Goal: Task Accomplishment & Management: Use online tool/utility

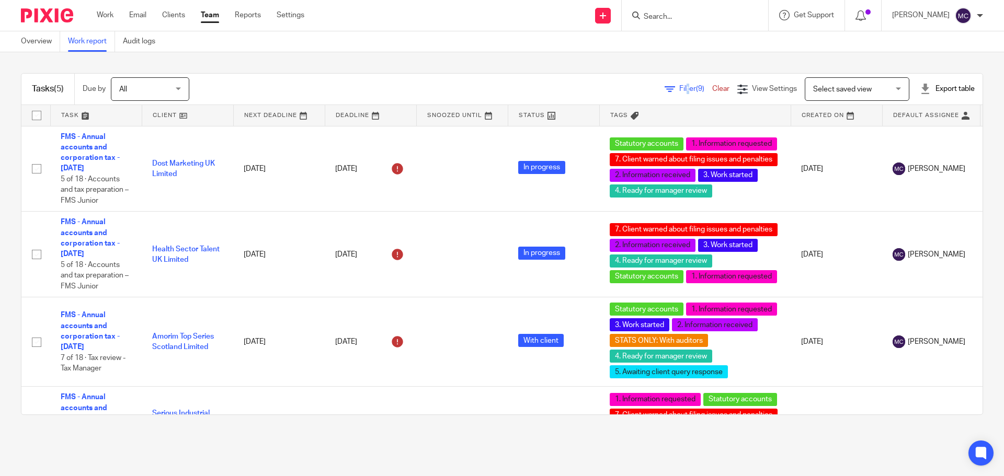
click at [679, 89] on span "Filter (9)" at bounding box center [695, 88] width 33 height 7
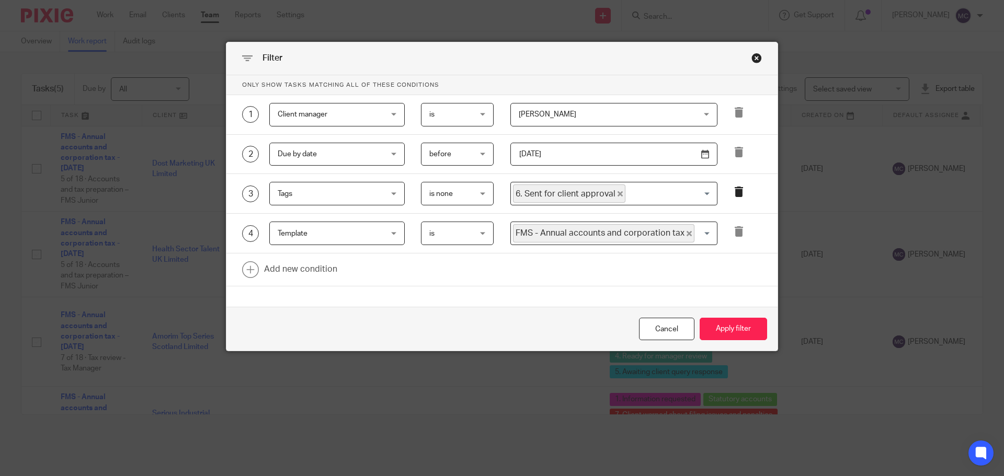
click at [734, 191] on icon at bounding box center [739, 192] width 10 height 10
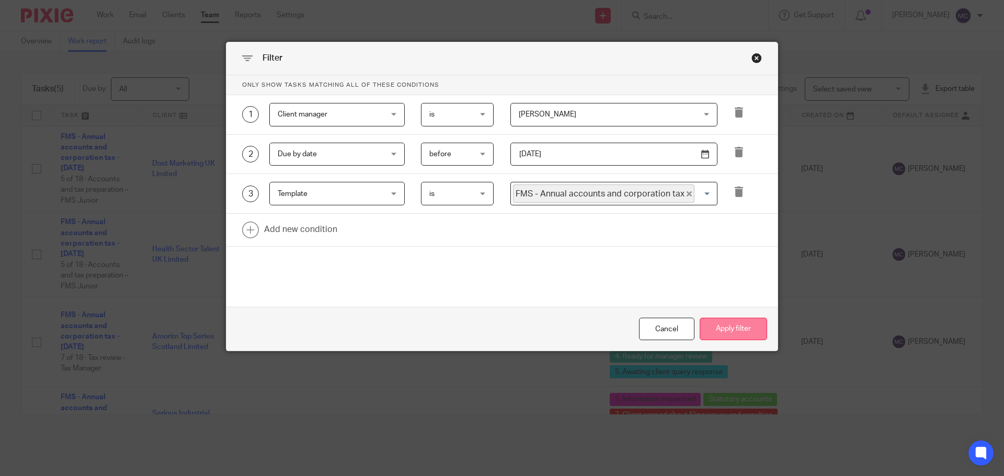
click at [726, 332] on button "Apply filter" at bounding box center [733, 329] width 67 height 22
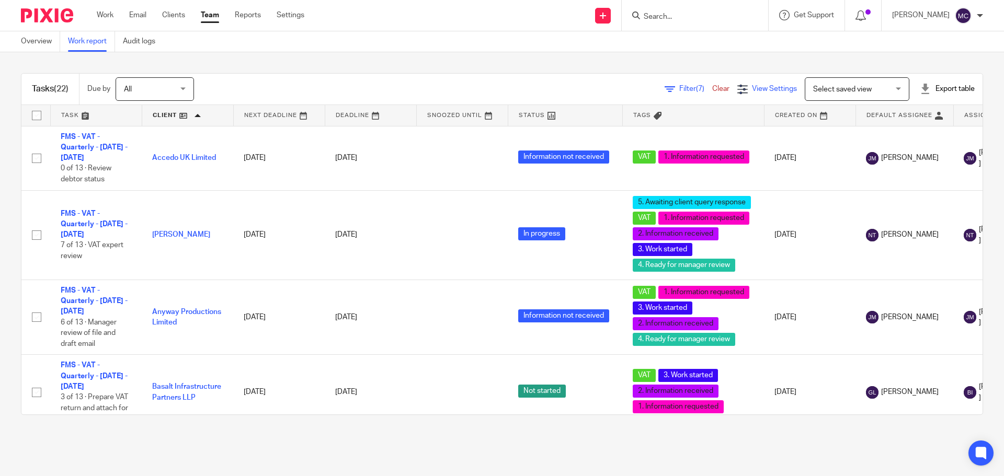
click at [737, 87] on div "View Settings" at bounding box center [767, 89] width 60 height 11
click at [679, 85] on span "Filter (7)" at bounding box center [695, 88] width 33 height 7
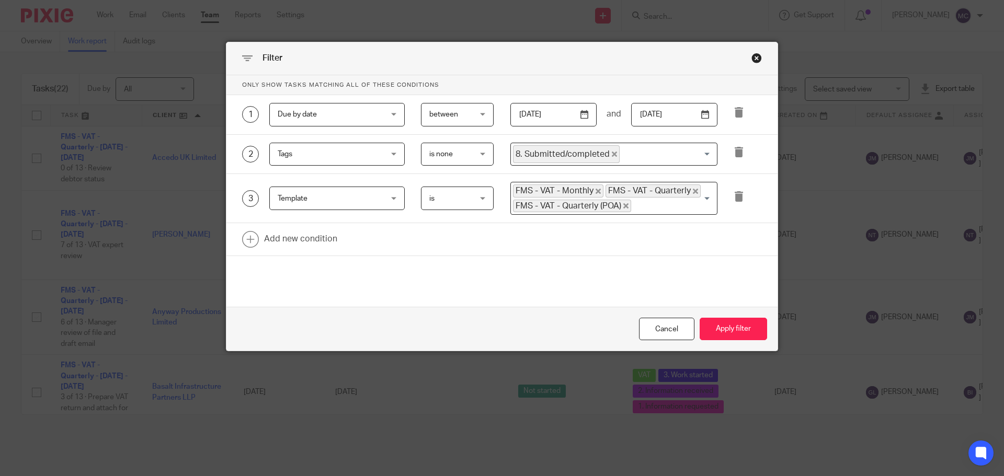
click at [580, 116] on input "2025-09-16" at bounding box center [553, 115] width 86 height 24
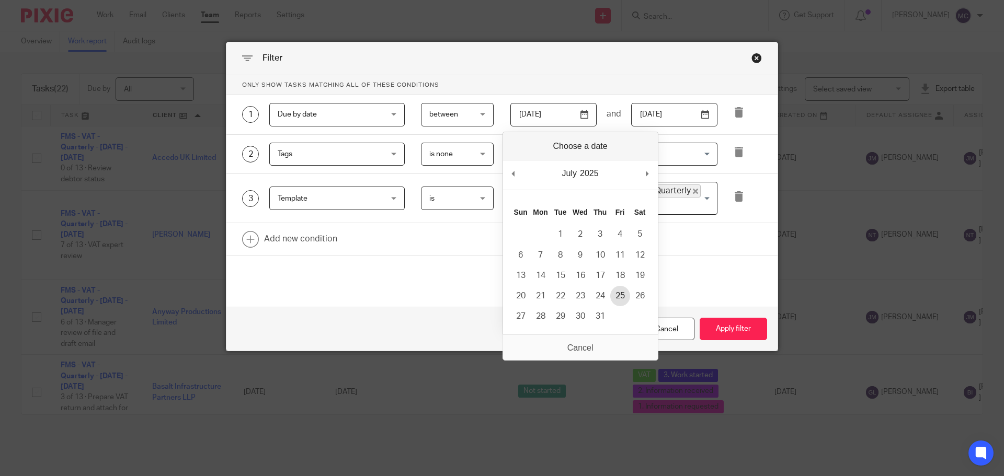
type input "[DATE]"
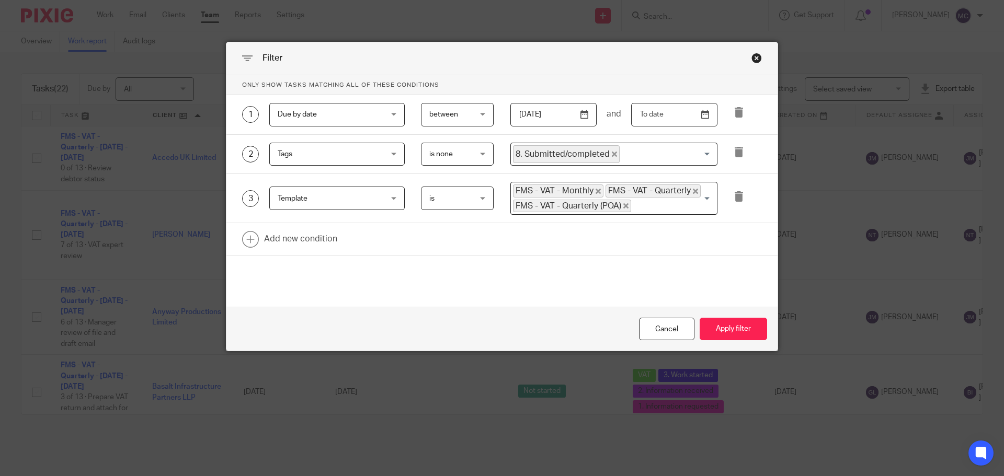
click at [697, 119] on input "text" at bounding box center [674, 115] width 86 height 24
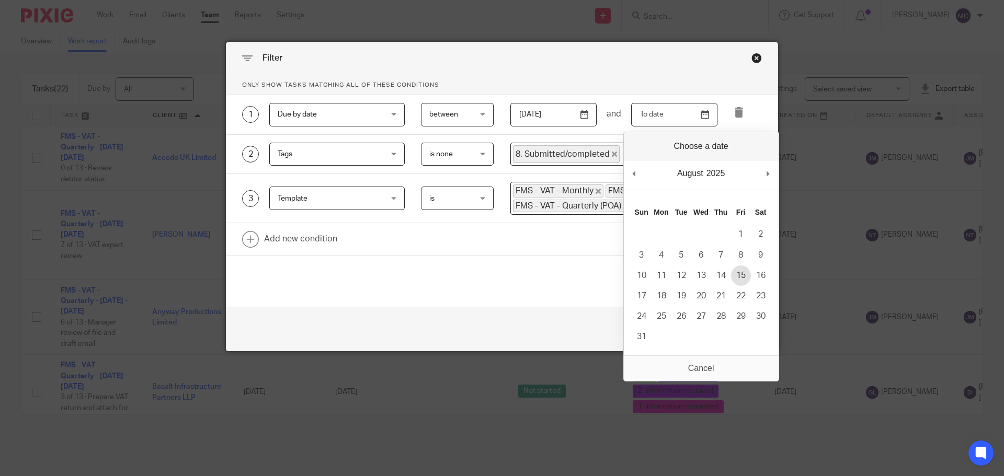
type input "2025-08-15"
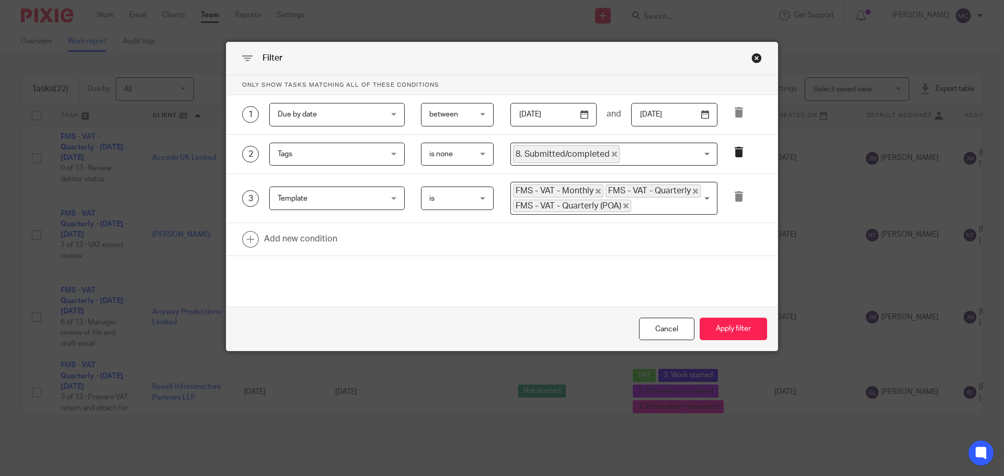
click at [738, 155] on icon at bounding box center [739, 152] width 10 height 10
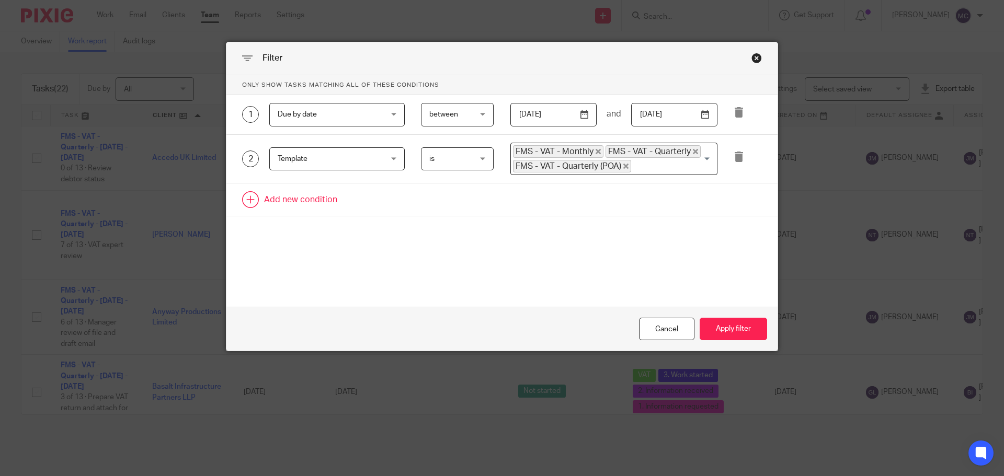
click at [289, 200] on link at bounding box center [501, 200] width 551 height 32
click at [361, 200] on div "Field" at bounding box center [328, 203] width 101 height 22
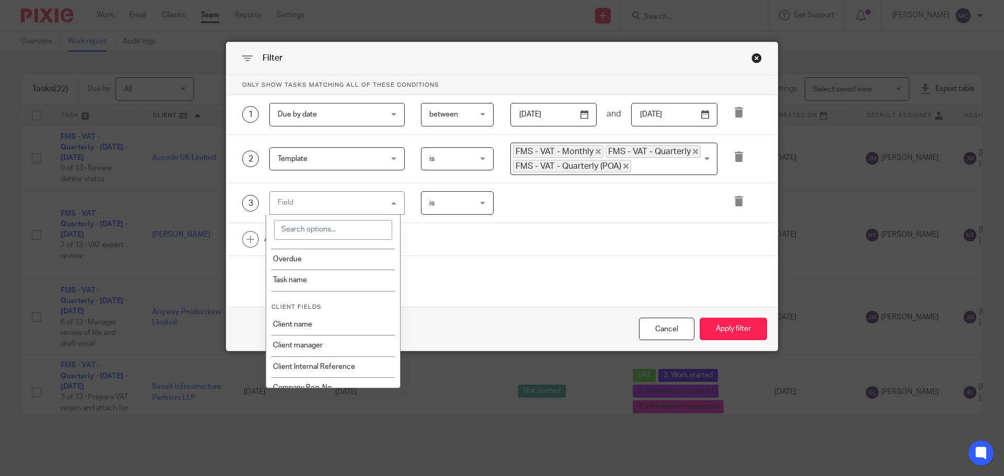
scroll to position [262, 0]
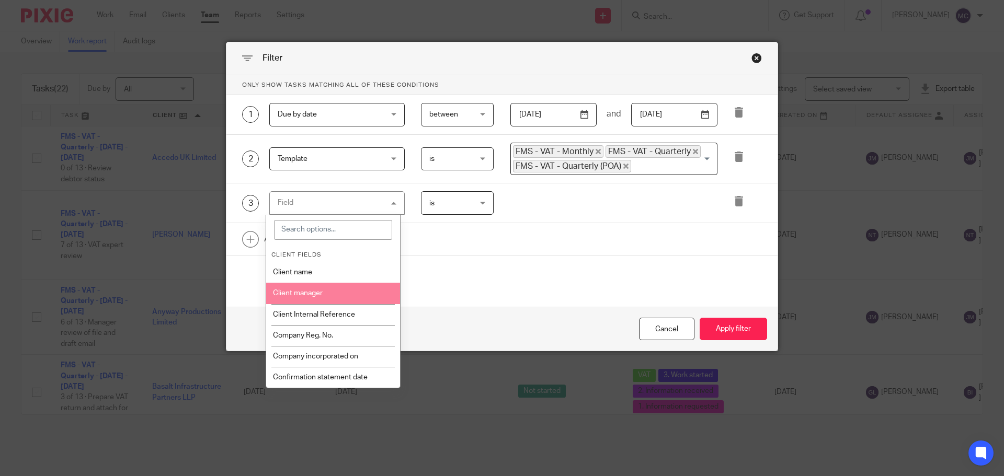
click at [337, 294] on li "Client manager" at bounding box center [333, 293] width 134 height 21
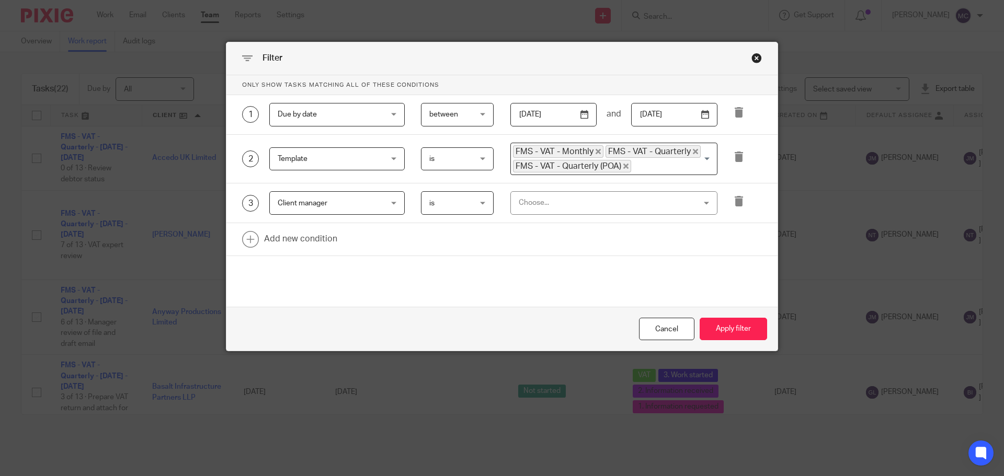
click at [582, 204] on div "Choose..." at bounding box center [598, 203] width 158 height 22
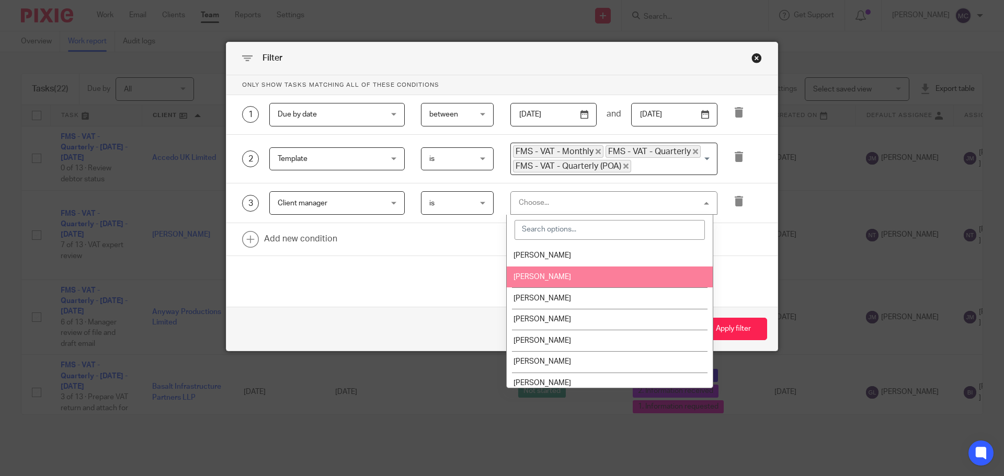
click at [563, 228] on input "search" at bounding box center [610, 230] width 190 height 20
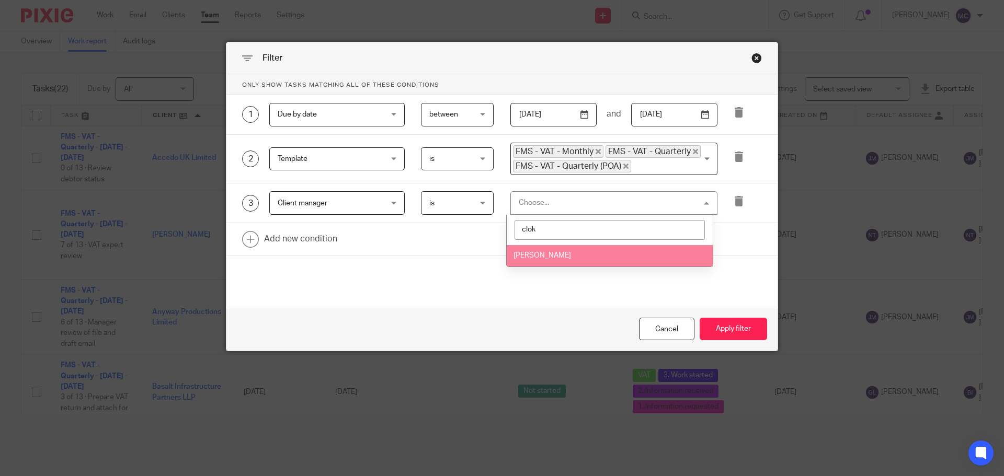
type input "clok"
click at [567, 257] on li "[PERSON_NAME]" at bounding box center [610, 255] width 206 height 21
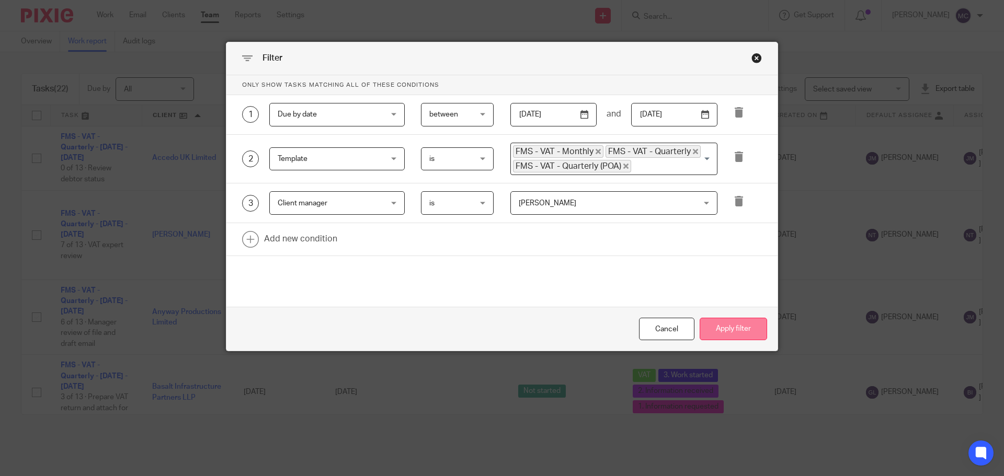
click at [737, 336] on button "Apply filter" at bounding box center [733, 329] width 67 height 22
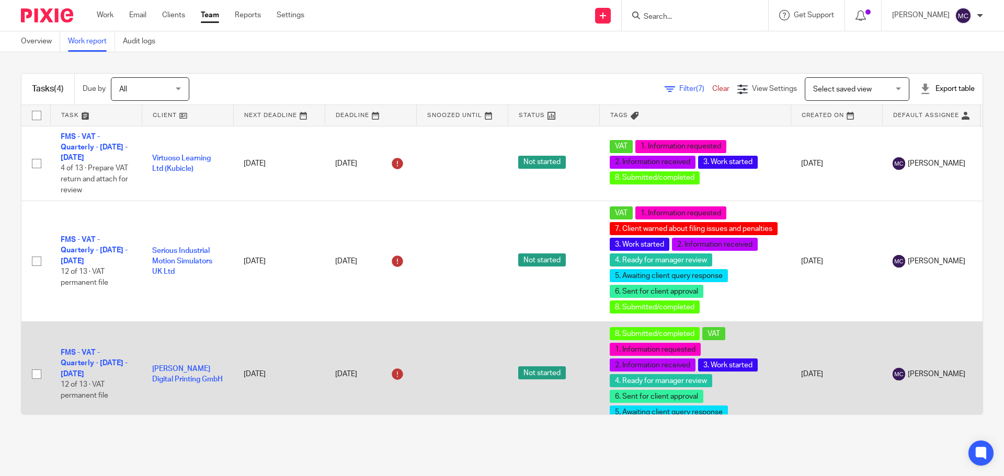
scroll to position [95, 0]
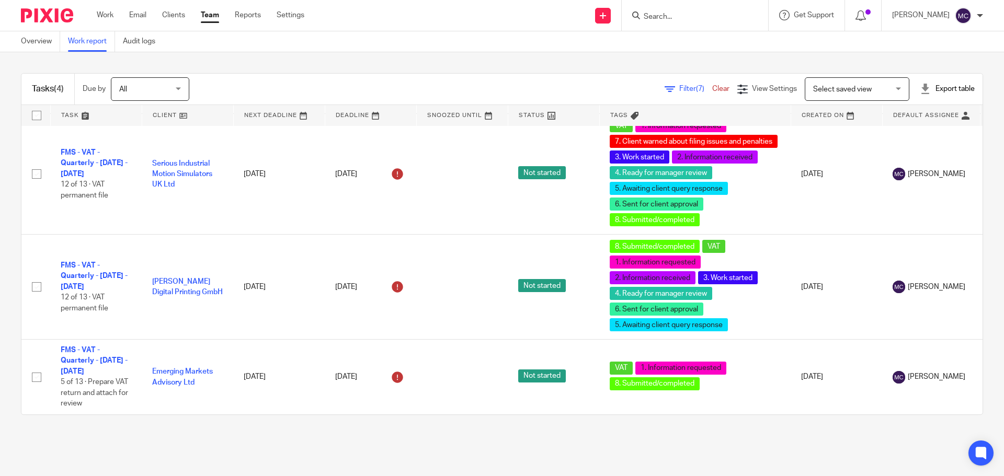
click at [696, 88] on span "(7)" at bounding box center [700, 88] width 8 height 7
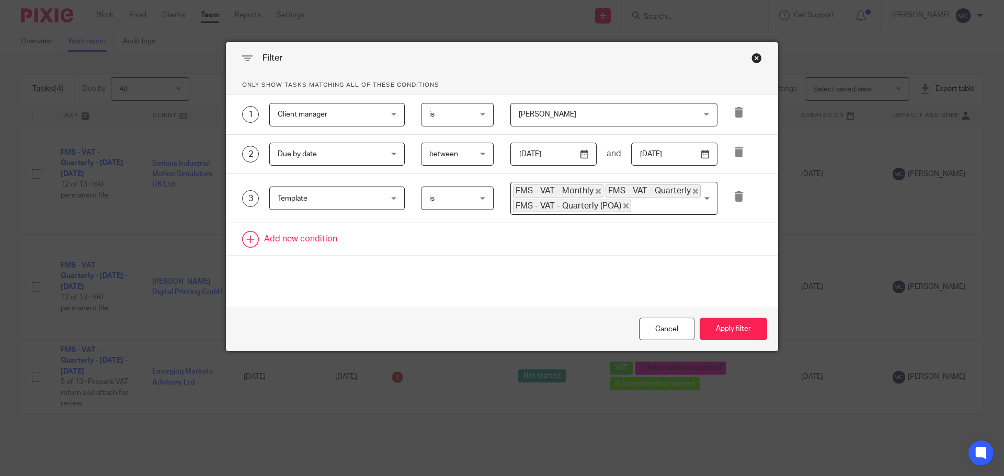
click at [290, 235] on link at bounding box center [501, 239] width 551 height 32
click at [346, 237] on div "Field" at bounding box center [328, 243] width 101 height 22
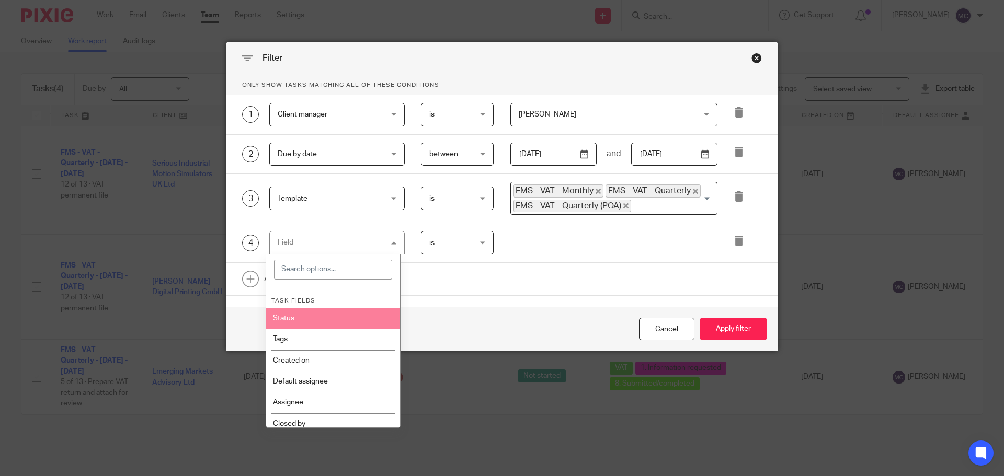
click at [325, 323] on li "Status" at bounding box center [333, 318] width 134 height 21
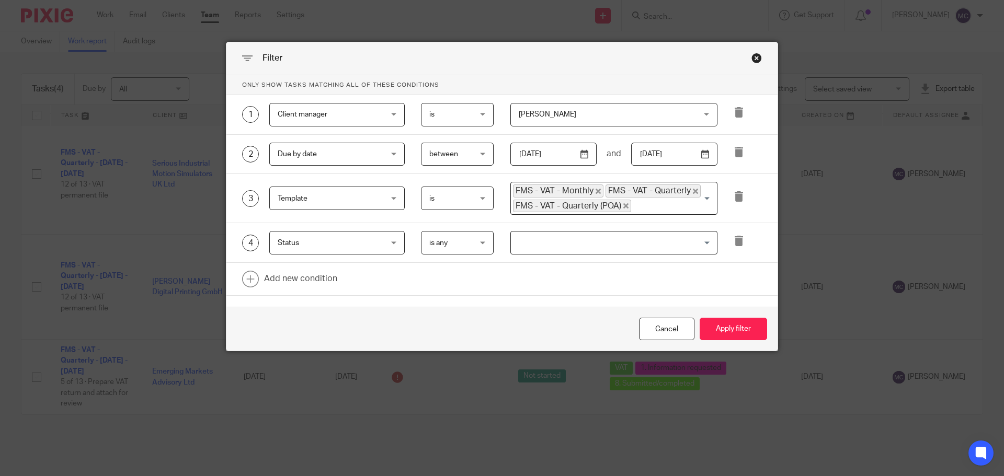
click at [472, 243] on span "is any" at bounding box center [454, 243] width 51 height 22
click at [553, 247] on input "Search for option" at bounding box center [611, 243] width 199 height 18
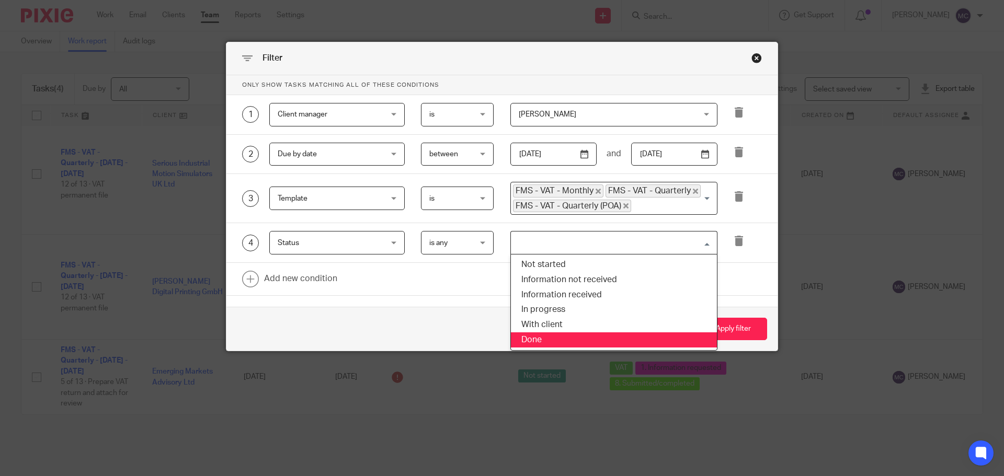
click at [561, 345] on li "Done" at bounding box center [614, 340] width 206 height 15
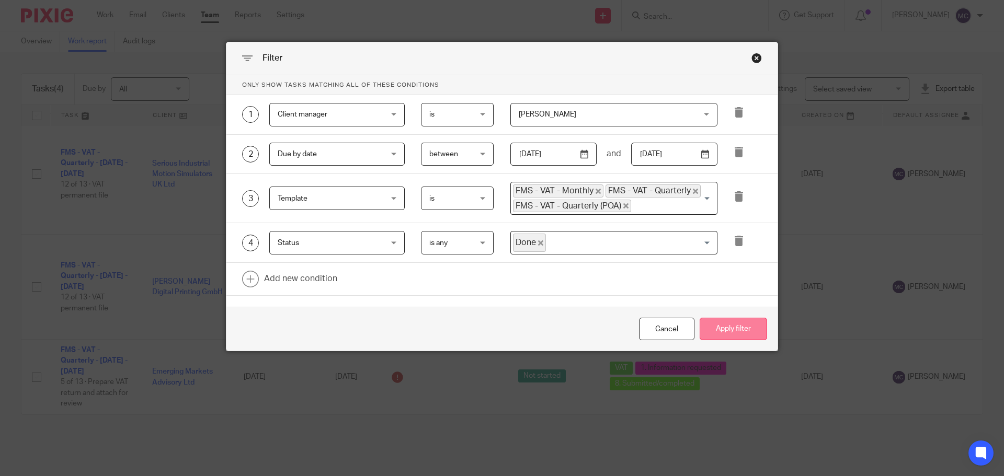
click at [736, 333] on button "Apply filter" at bounding box center [733, 329] width 67 height 22
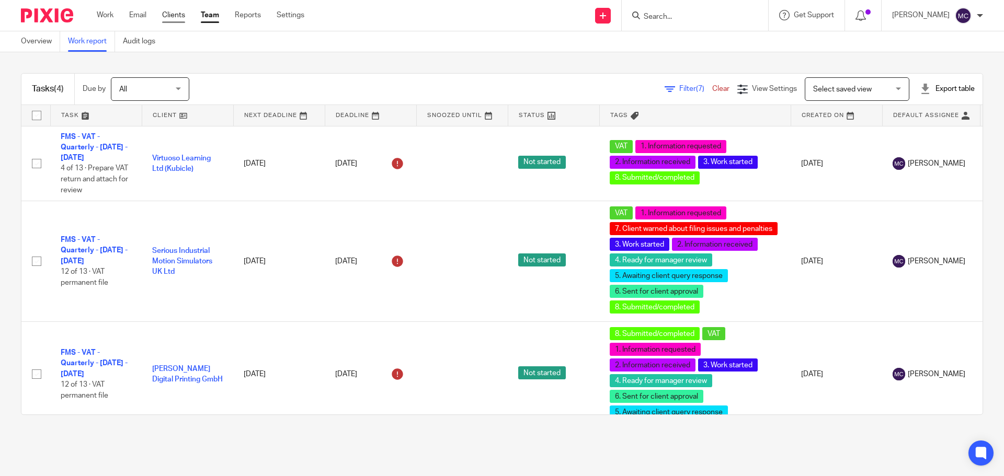
click at [173, 17] on link "Clients" at bounding box center [173, 15] width 23 height 10
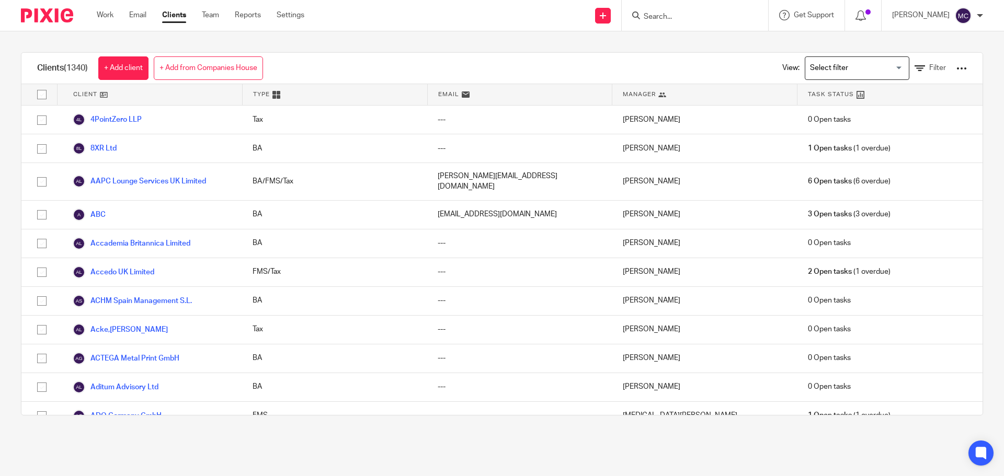
click at [861, 72] on input "Search for option" at bounding box center [854, 68] width 97 height 18
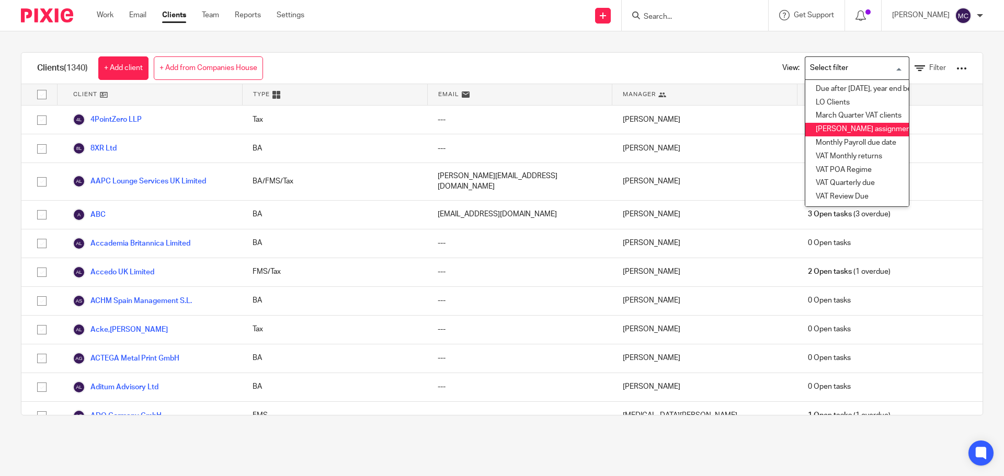
click at [849, 131] on li "[PERSON_NAME] assignment manager" at bounding box center [857, 130] width 104 height 14
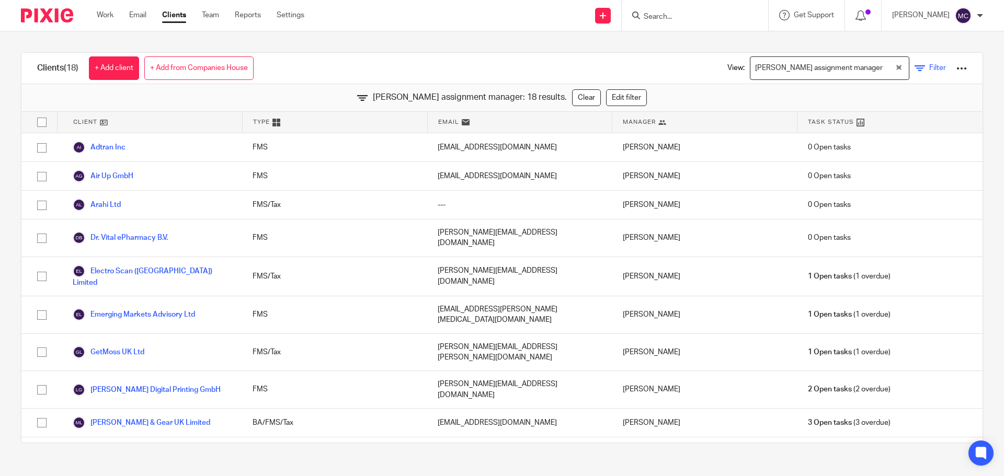
click at [915, 64] on link "Filter" at bounding box center [930, 68] width 31 height 11
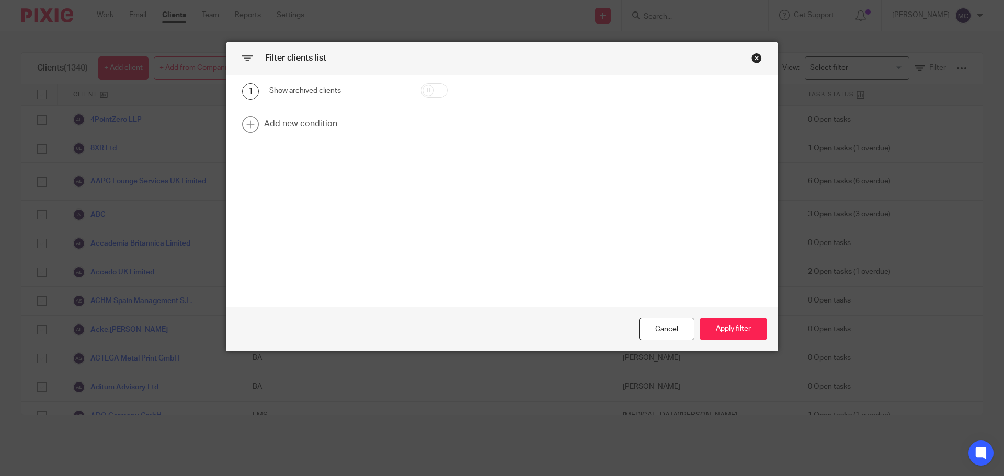
click at [755, 58] on div "Close this dialog window" at bounding box center [757, 58] width 10 height 10
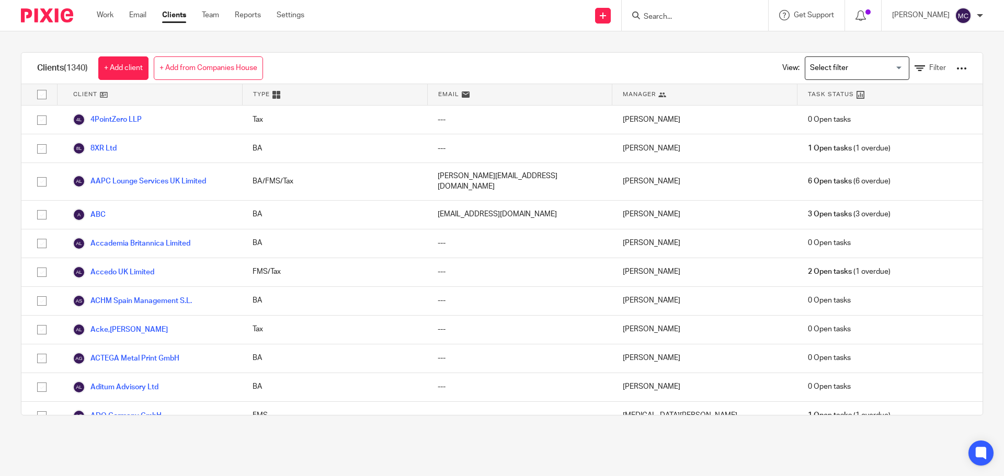
click at [860, 71] on input "Search for option" at bounding box center [854, 68] width 97 height 18
click at [661, 53] on div "Clients (1340) + Add client + Add from Companies House View: Loading... Filter" at bounding box center [501, 68] width 961 height 31
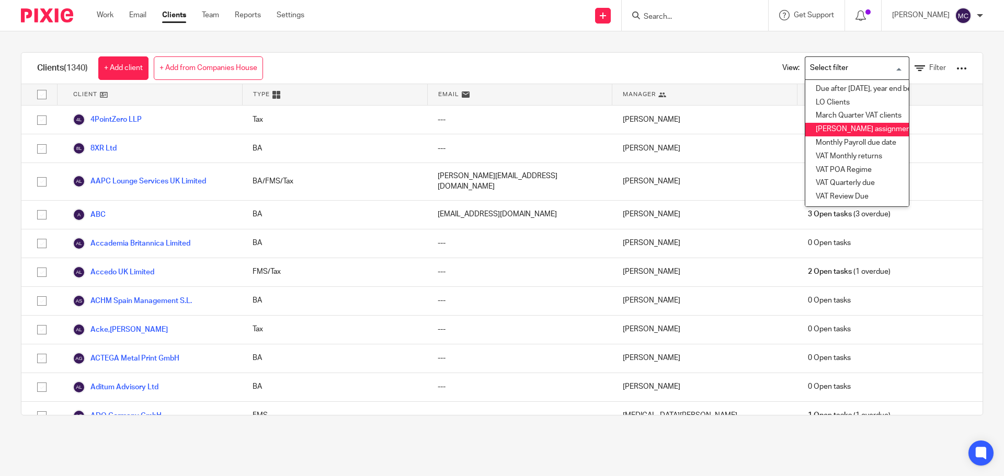
click at [866, 69] on input "Search for option" at bounding box center [854, 68] width 97 height 18
click at [870, 117] on li "March Quarter VAT clients" at bounding box center [857, 116] width 104 height 14
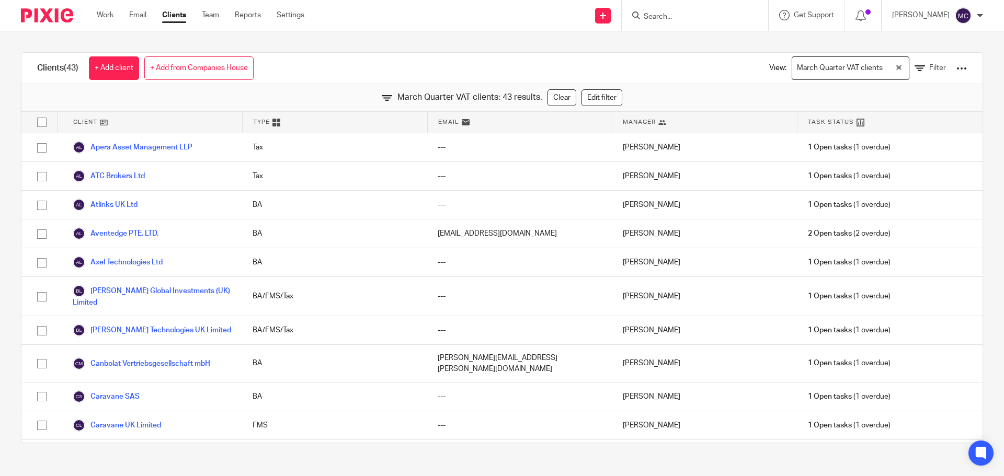
click at [636, 118] on span "Manager" at bounding box center [639, 122] width 33 height 9
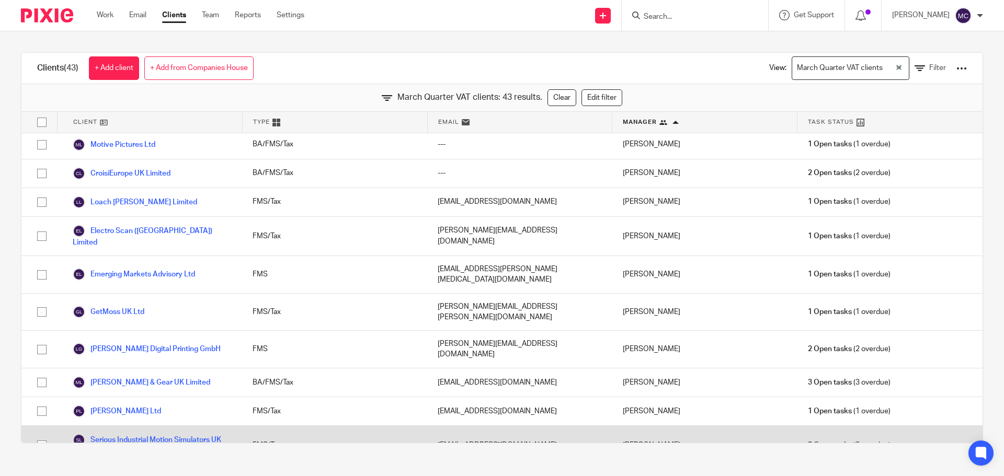
scroll to position [959, 0]
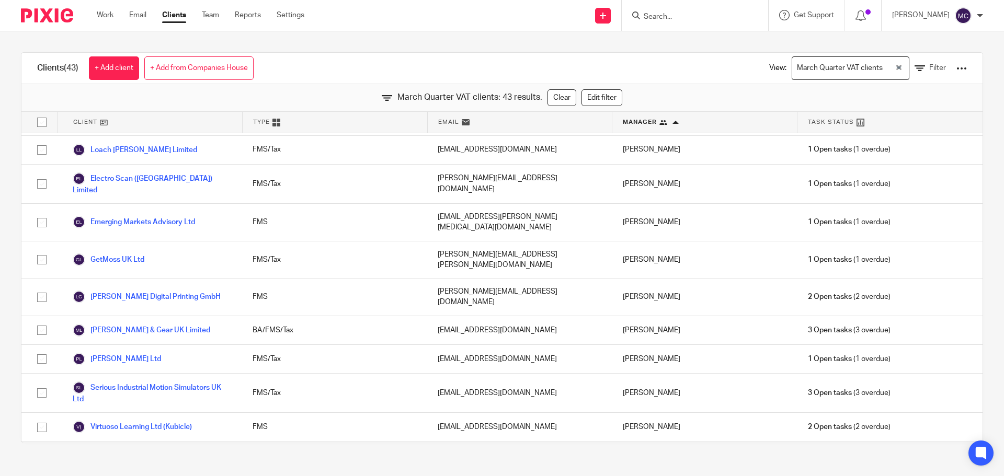
click at [896, 66] on icon "Clear Selected" at bounding box center [898, 67] width 5 height 5
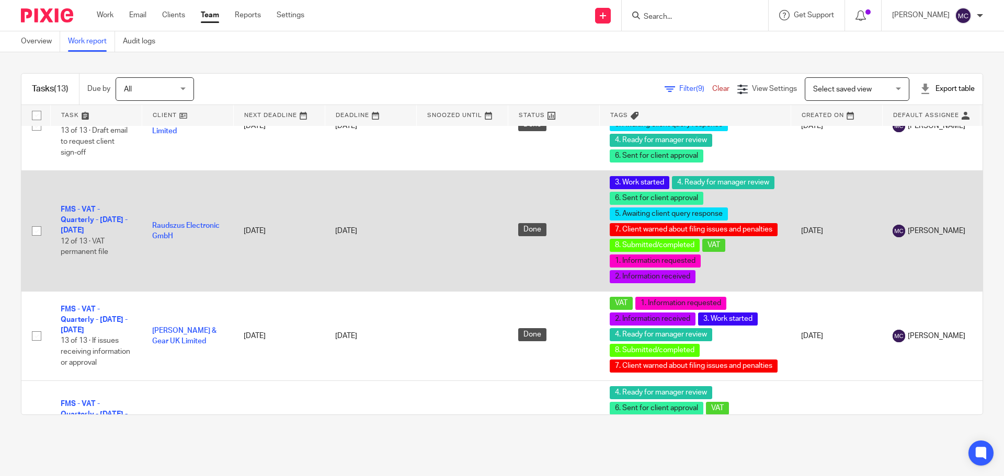
scroll to position [900, 0]
